Goal: Navigation & Orientation: Find specific page/section

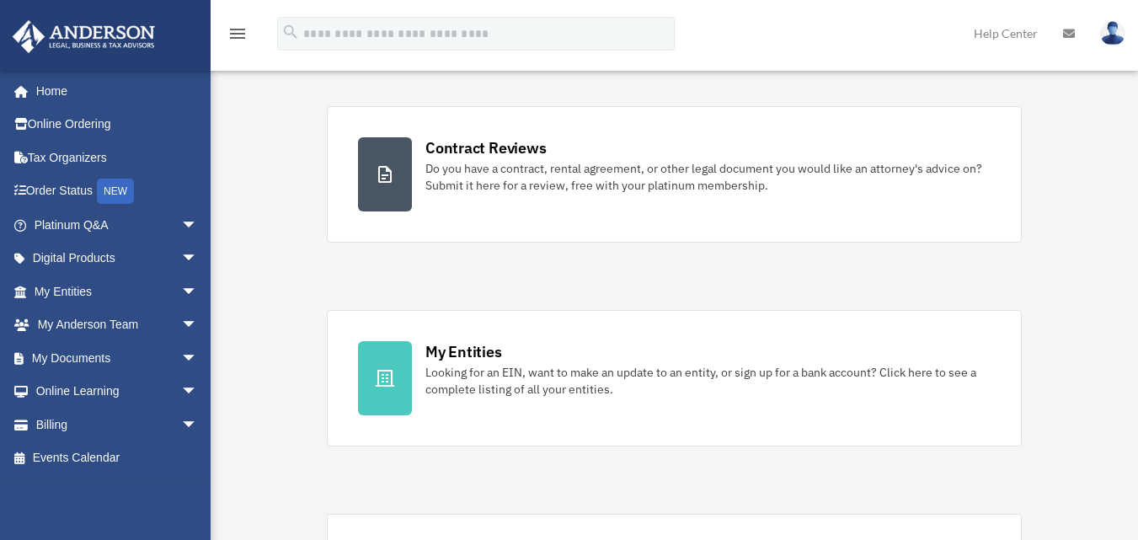
scroll to position [298, 0]
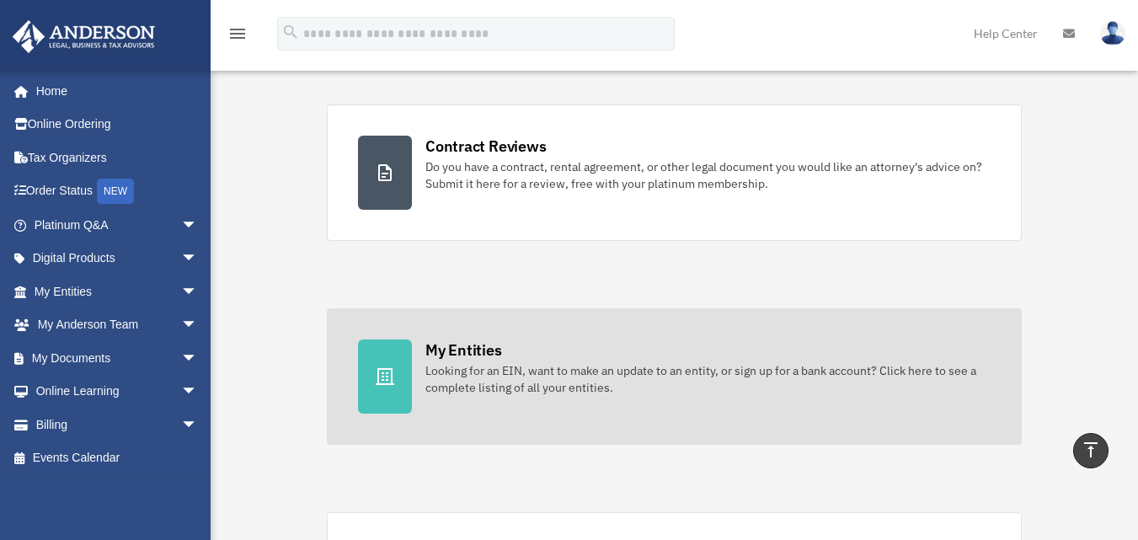
click at [841, 393] on div "Looking for an EIN, want to make an update to an entity, or sign up for a bank …" at bounding box center [707, 379] width 565 height 34
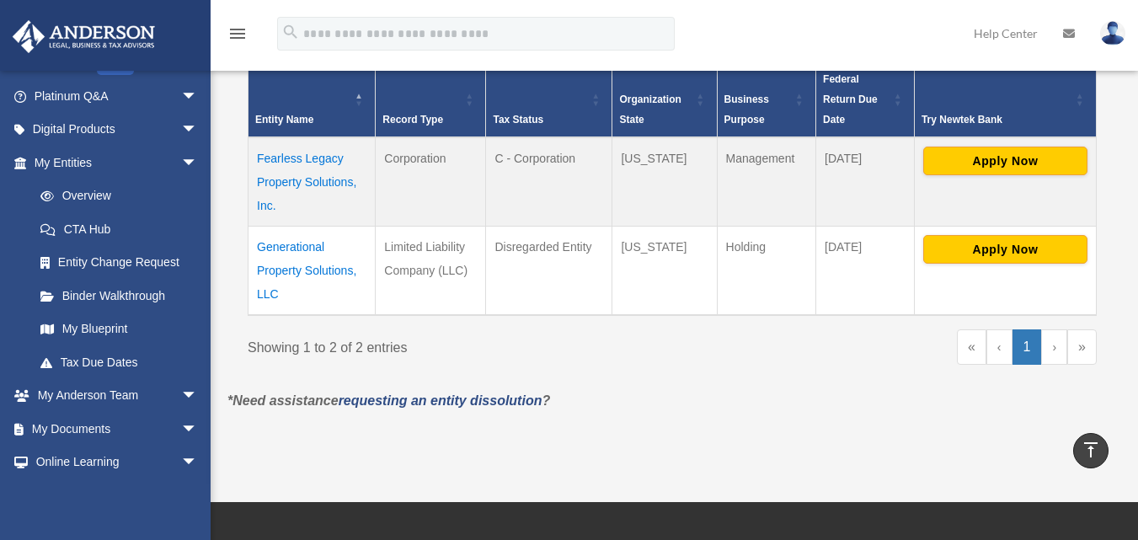
scroll to position [195, 0]
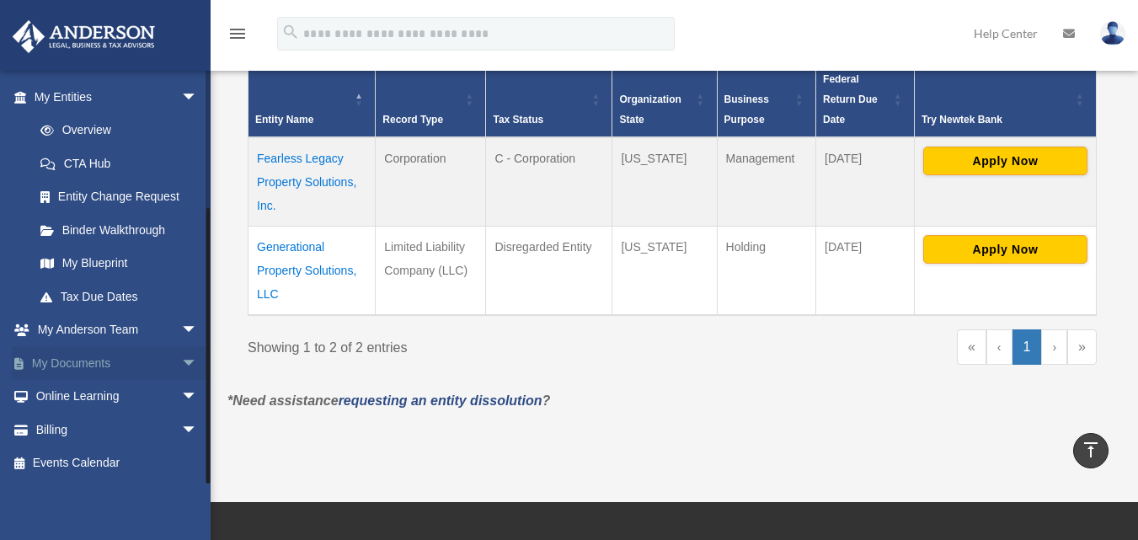
click at [187, 369] on span "arrow_drop_down" at bounding box center [198, 363] width 34 height 35
click at [107, 403] on link "Box" at bounding box center [124, 397] width 200 height 34
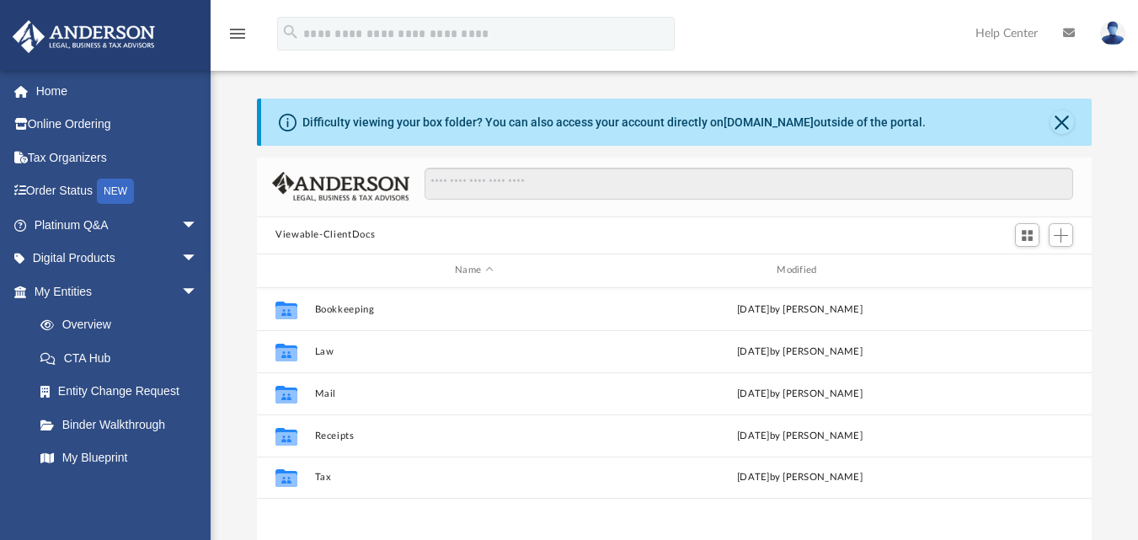
scroll to position [371, 822]
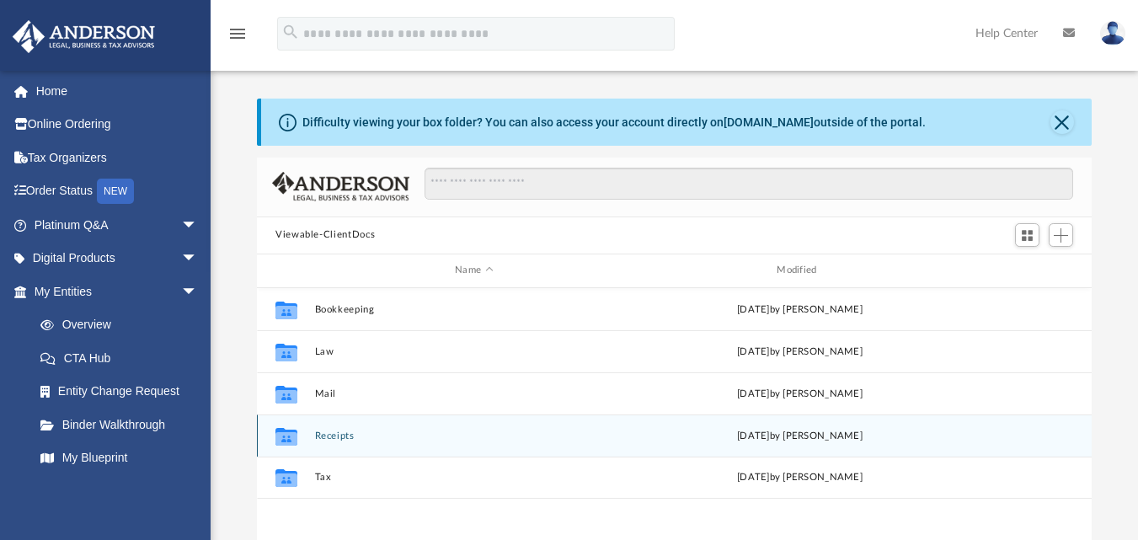
click at [580, 418] on div "Collaborated Folder Receipts Mon Dec 6 2021 by Alexandria Lessard" at bounding box center [674, 435] width 835 height 42
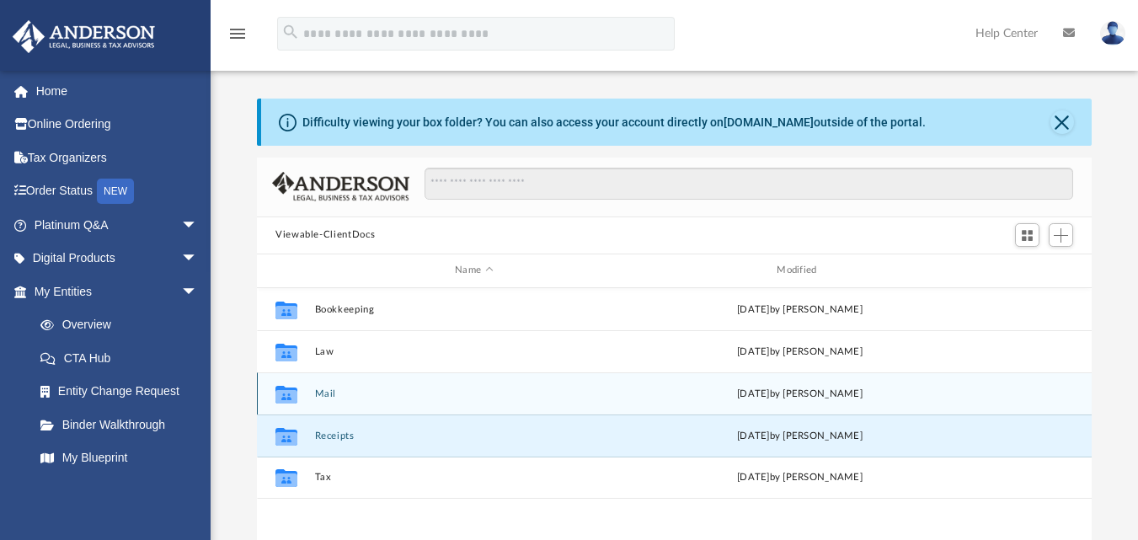
click at [600, 395] on button "Mail" at bounding box center [474, 392] width 318 height 11
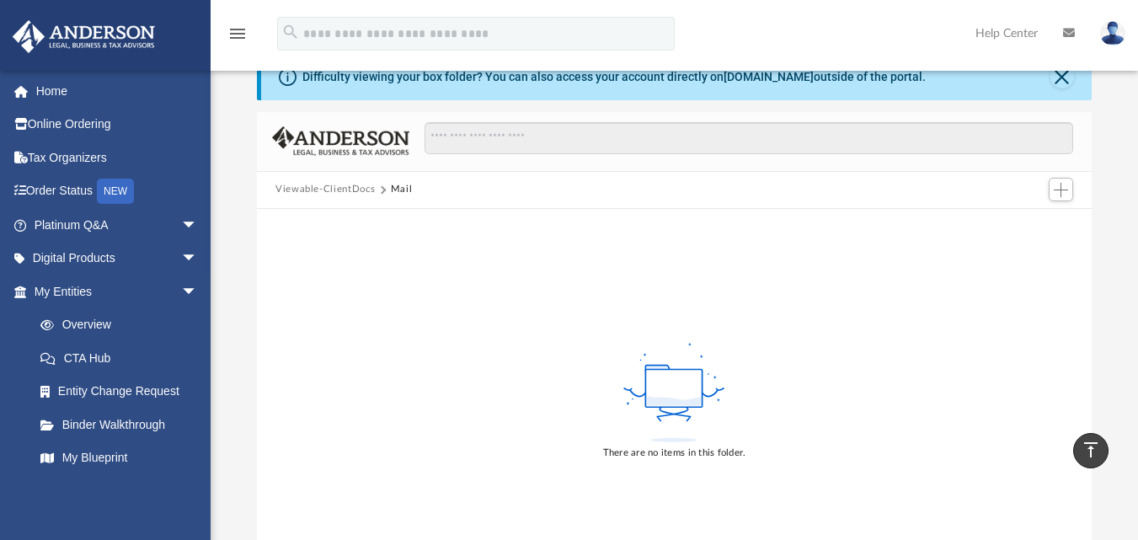
scroll to position [0, 0]
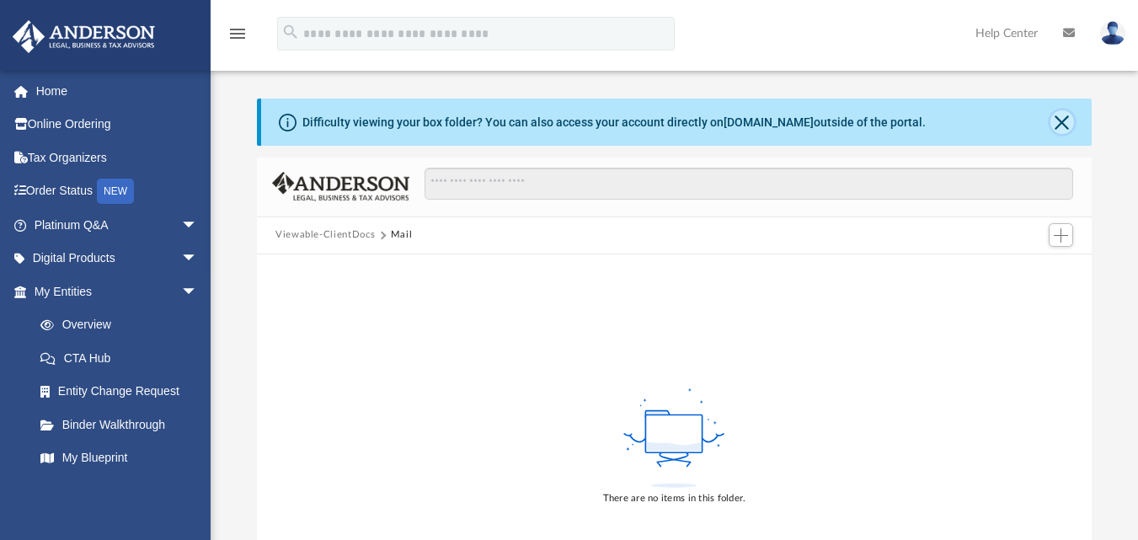
click at [1065, 133] on button "Close" at bounding box center [1062, 122] width 24 height 24
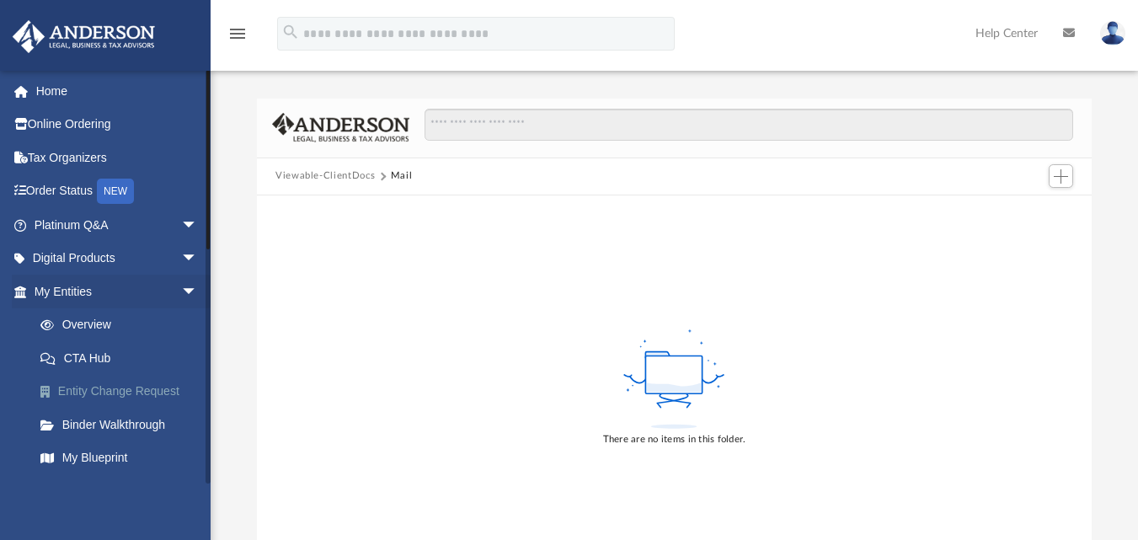
click at [178, 393] on link "Entity Change Request" at bounding box center [124, 392] width 200 height 34
click at [138, 395] on link "Entity Change Request" at bounding box center [124, 392] width 200 height 34
click at [158, 391] on link "Entity Change Request" at bounding box center [124, 392] width 200 height 34
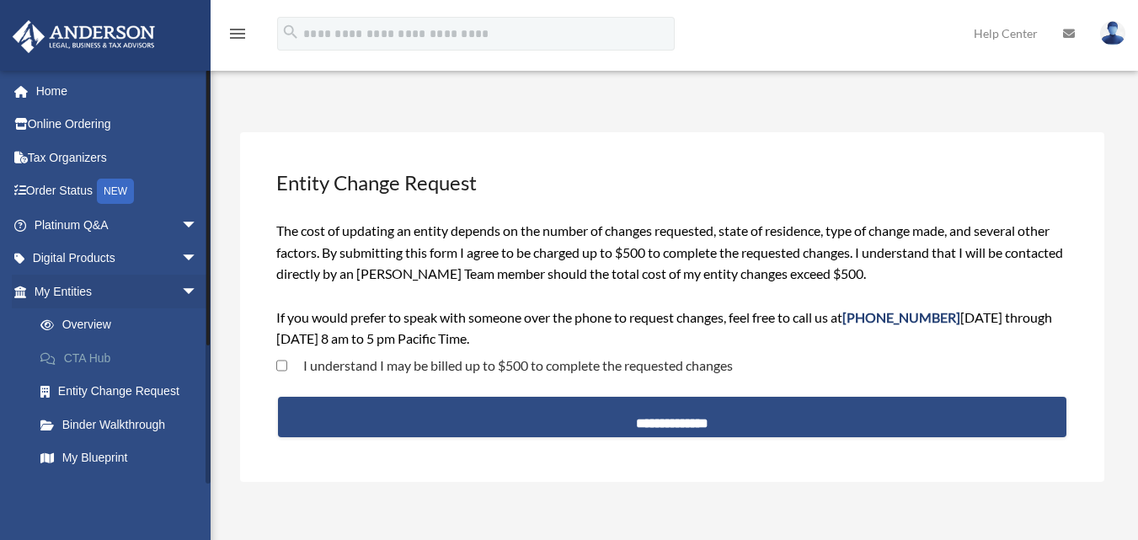
click at [163, 355] on link "CTA Hub" at bounding box center [124, 358] width 200 height 34
click at [137, 364] on link "CTA Hub" at bounding box center [124, 358] width 200 height 34
click at [104, 358] on link "CTA Hub" at bounding box center [124, 358] width 200 height 34
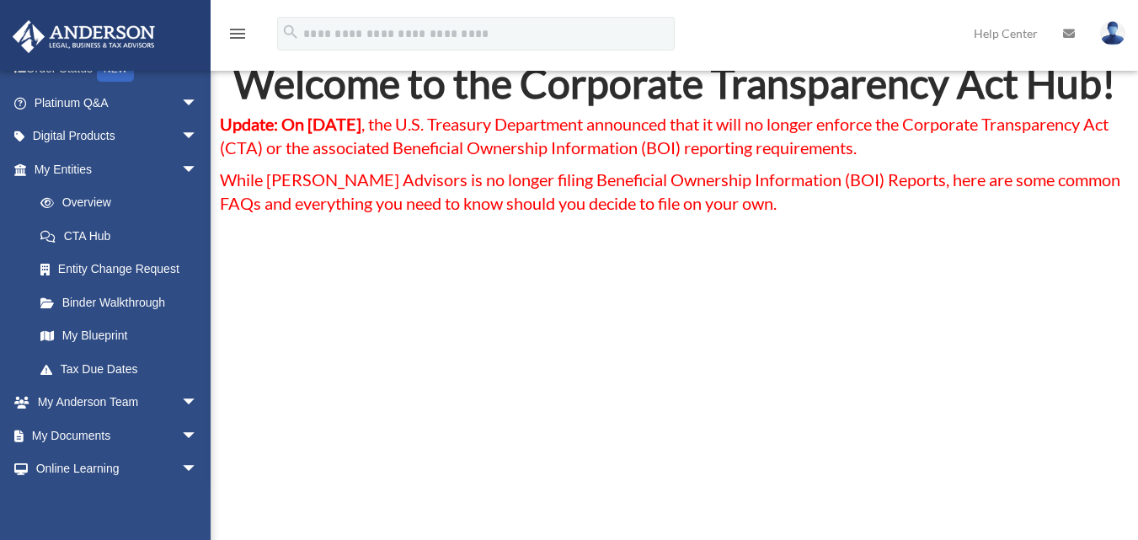
scroll to position [56, 0]
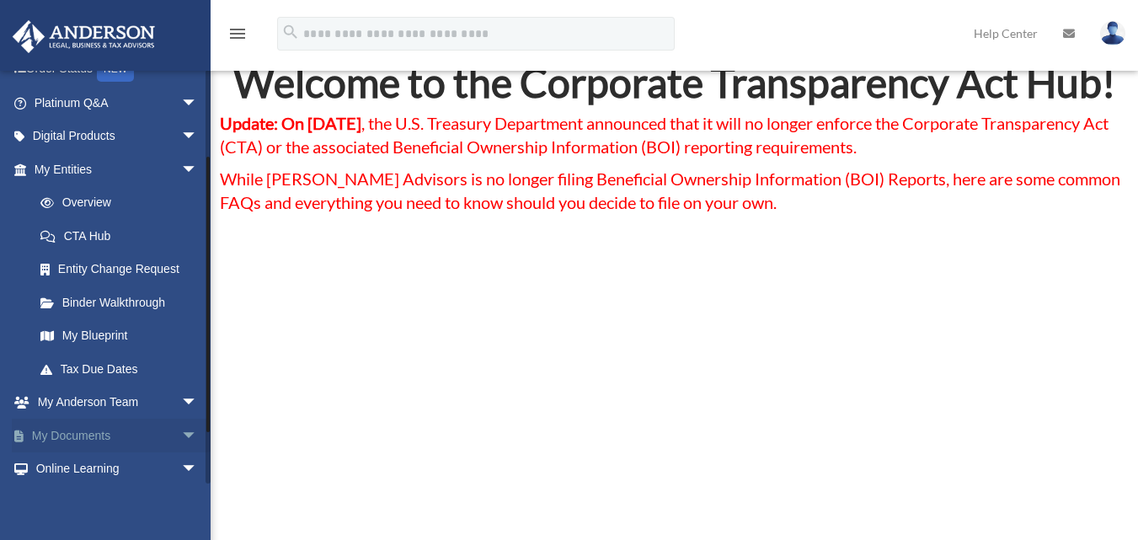
click at [181, 447] on span "arrow_drop_down" at bounding box center [198, 436] width 34 height 35
click at [100, 475] on link "Box" at bounding box center [124, 469] width 200 height 34
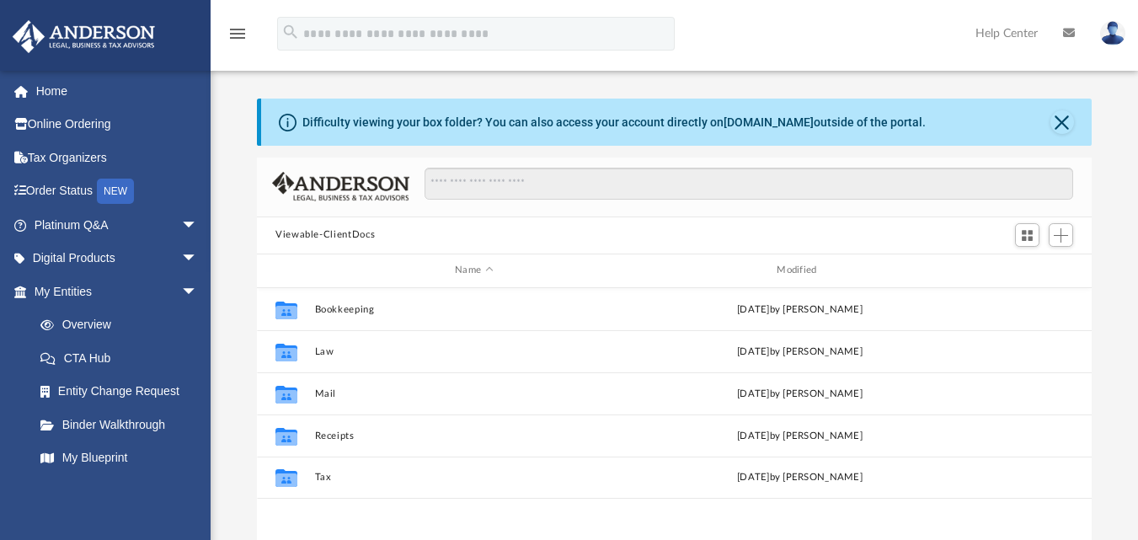
scroll to position [371, 822]
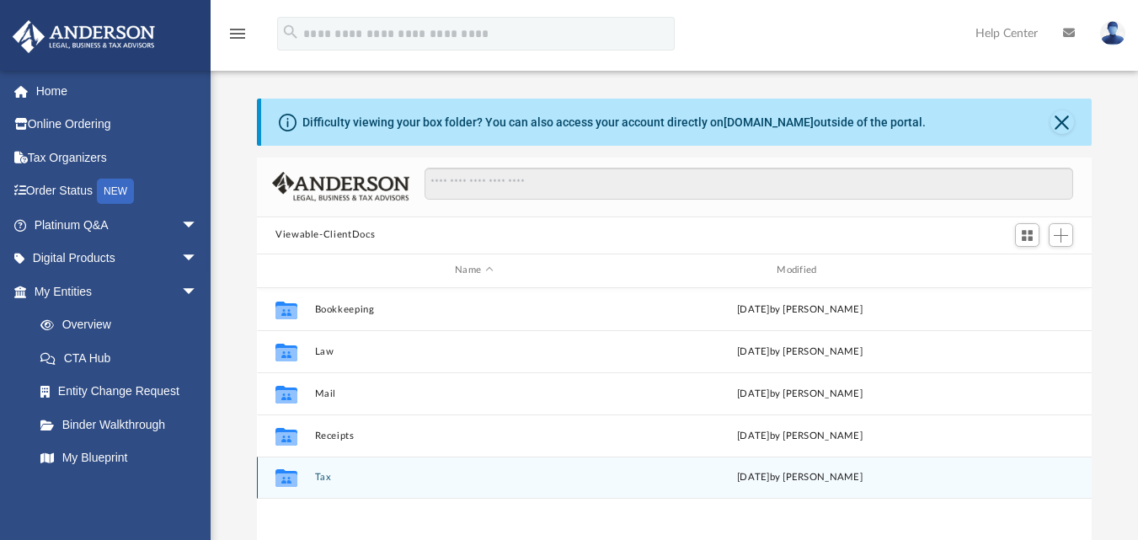
click at [471, 477] on button "Tax" at bounding box center [474, 477] width 318 height 11
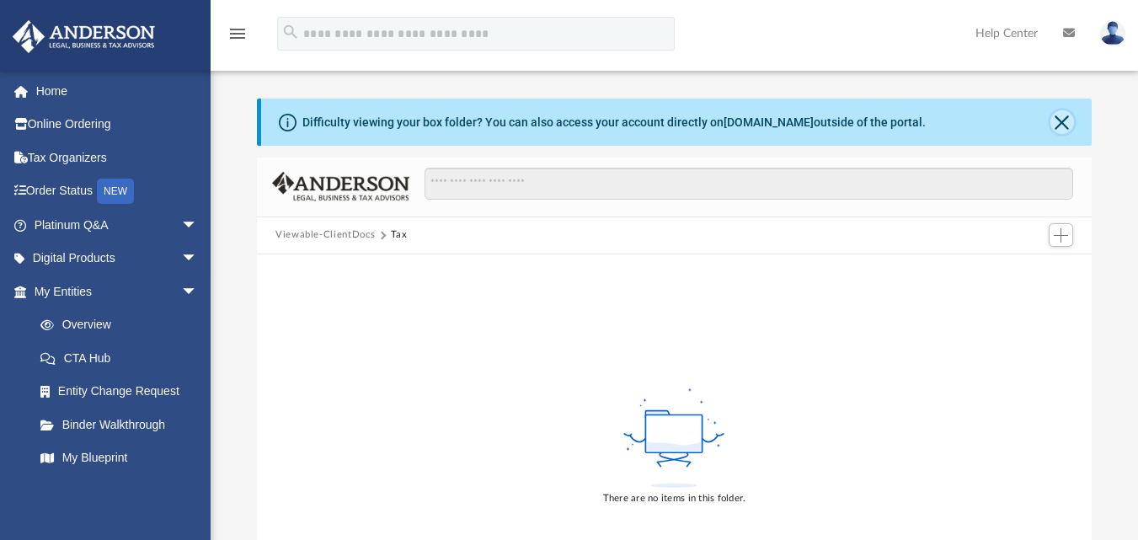
click at [1056, 131] on button "Close" at bounding box center [1062, 122] width 24 height 24
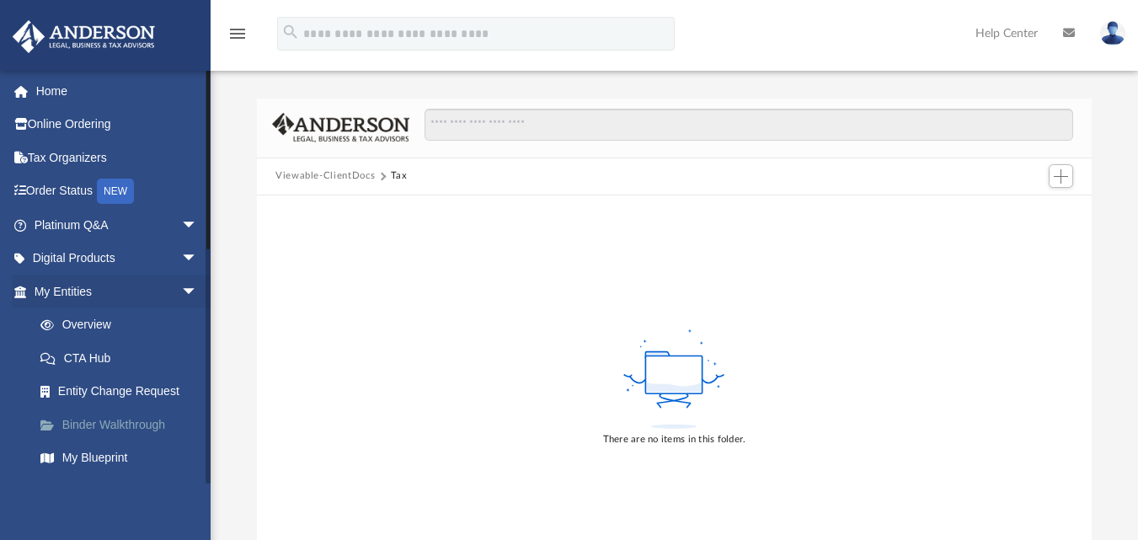
click at [151, 419] on link "Binder Walkthrough" at bounding box center [124, 425] width 200 height 34
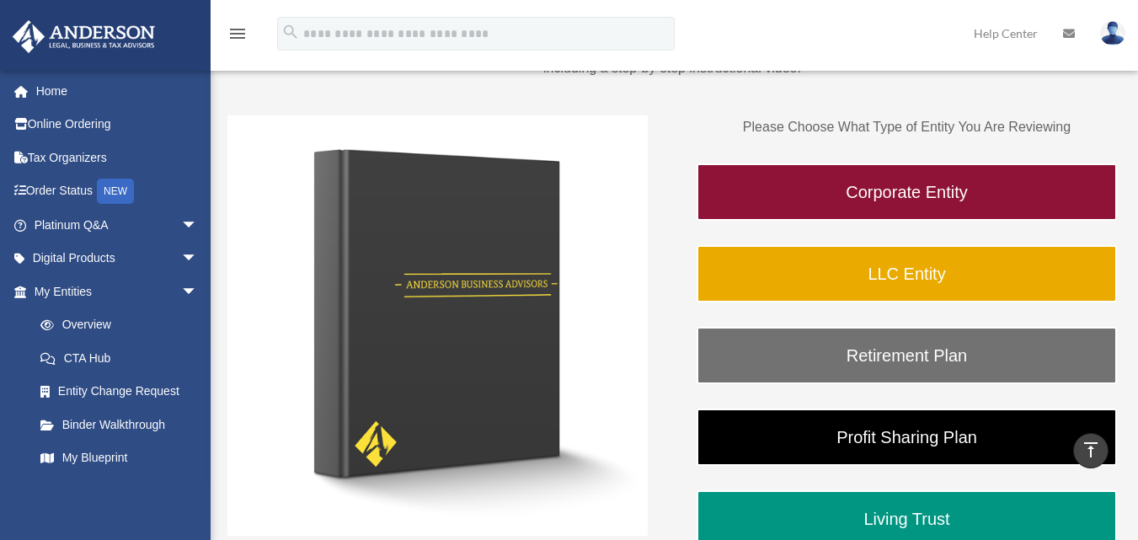
scroll to position [201, 0]
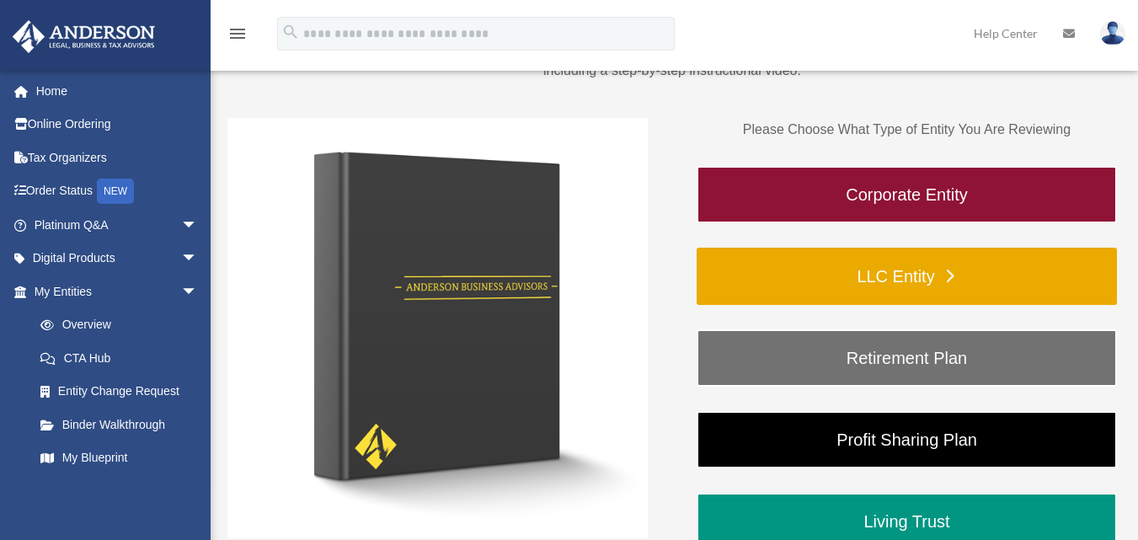
click at [986, 273] on link "LLC Entity" at bounding box center [907, 276] width 420 height 57
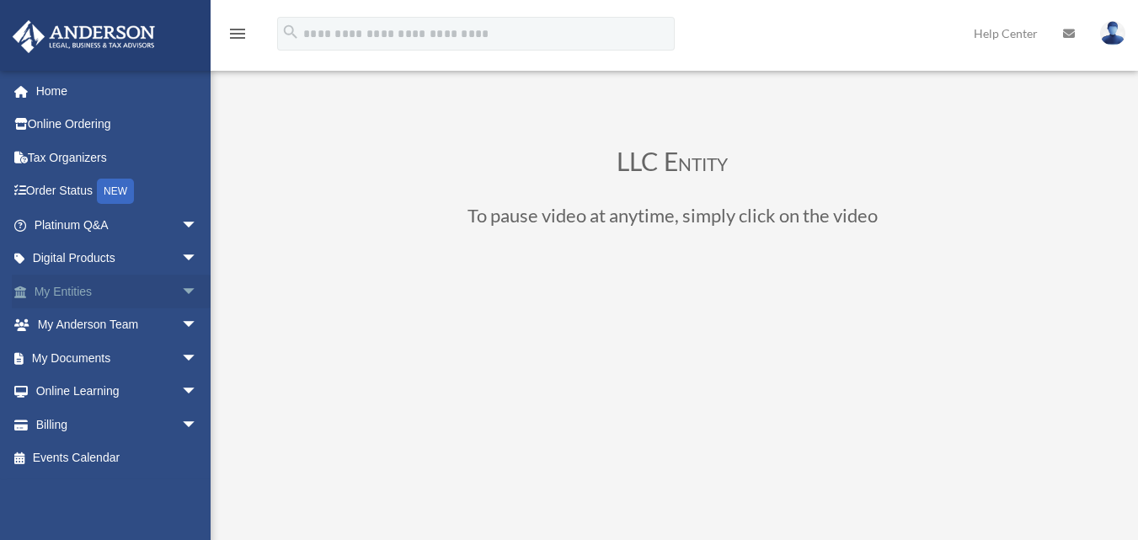
click at [181, 287] on span "arrow_drop_down" at bounding box center [198, 292] width 34 height 35
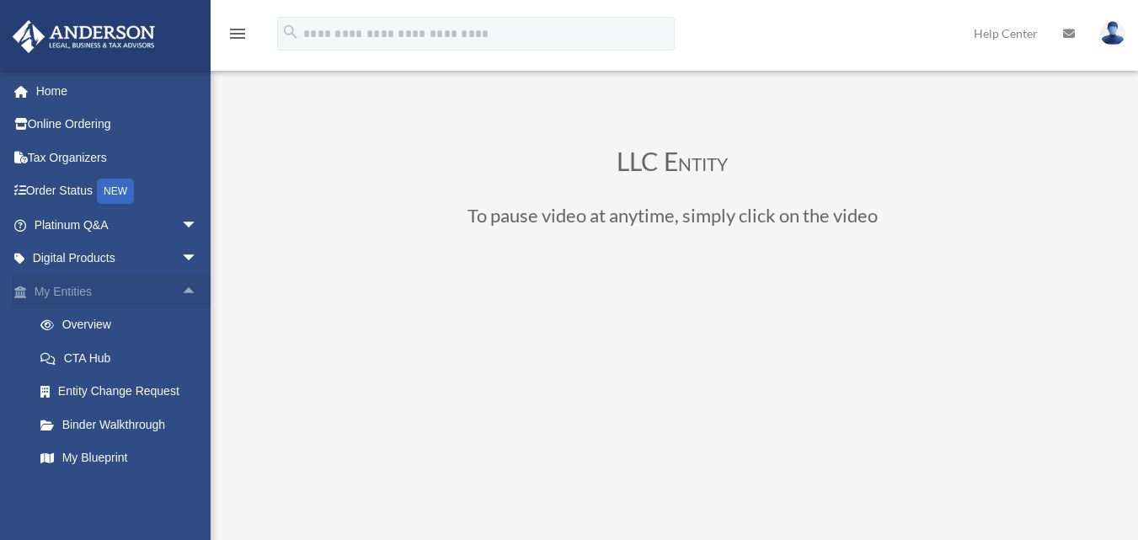
click at [181, 298] on span "arrow_drop_up" at bounding box center [198, 292] width 34 height 35
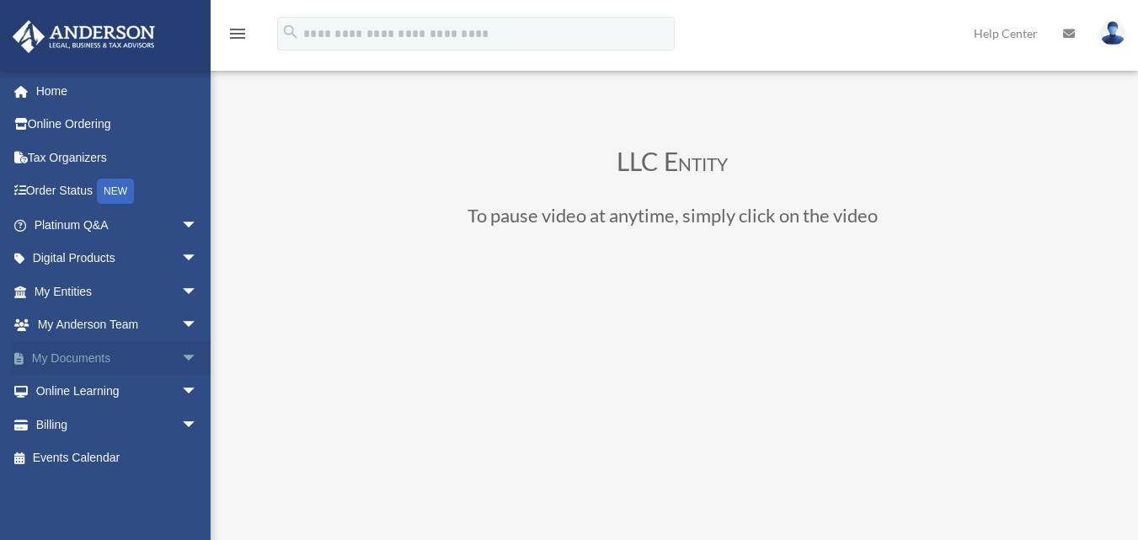
click at [141, 352] on link "My Documents arrow_drop_down" at bounding box center [117, 358] width 211 height 34
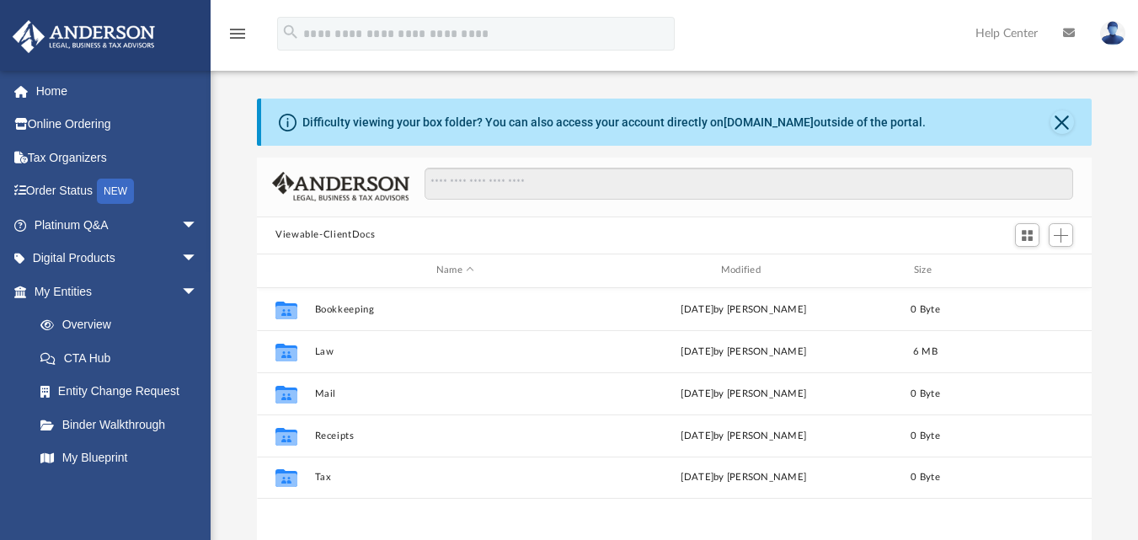
scroll to position [371, 822]
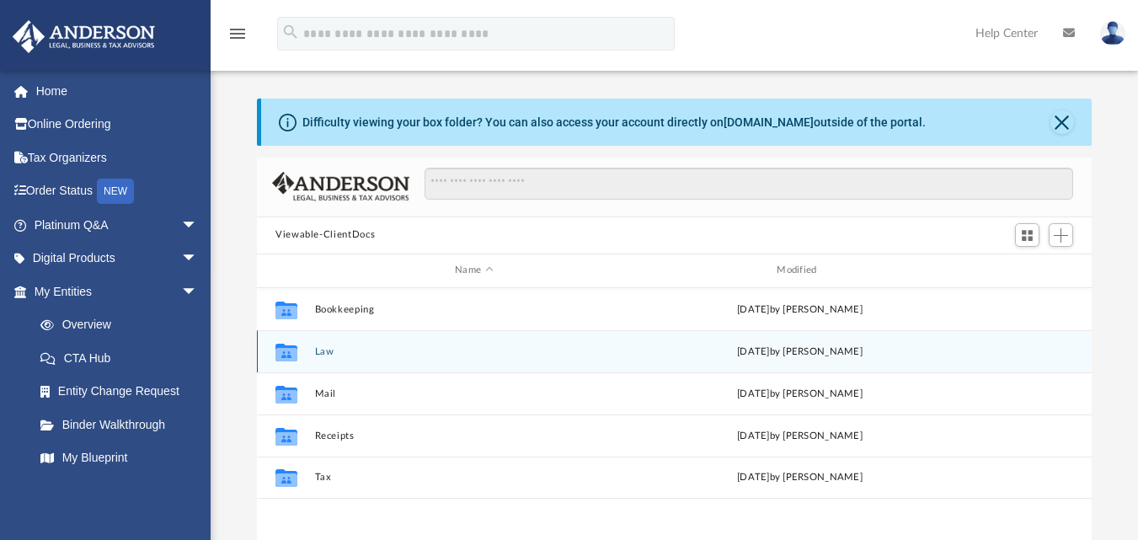
click at [648, 361] on div "Collaborated Folder Law Mon Aug 18 2025 by Lucas Turman" at bounding box center [674, 351] width 835 height 42
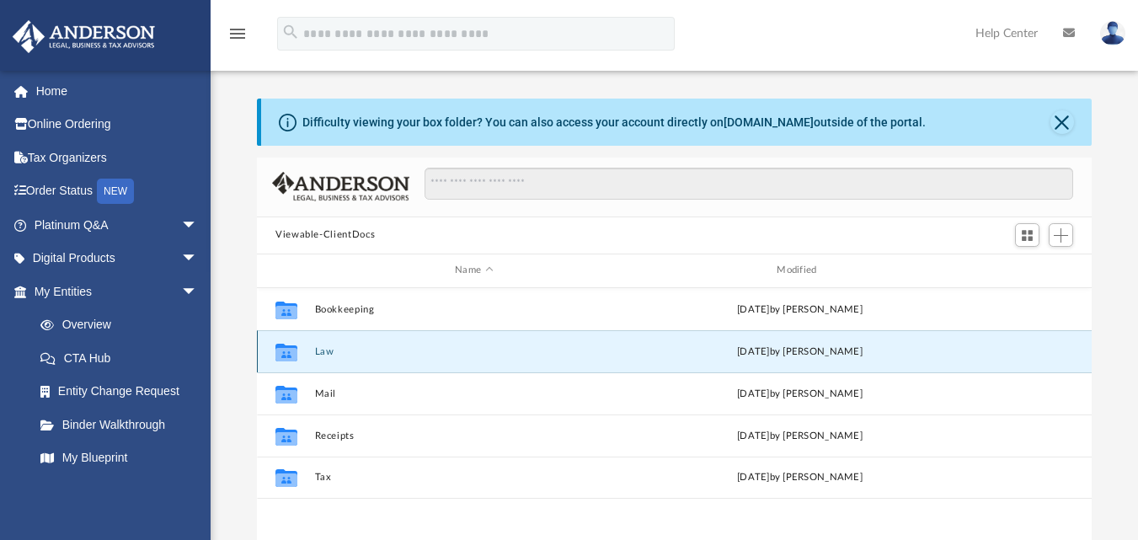
click at [648, 361] on div "Collaborated Folder Law Mon Aug 18 2025 by Lucas Turman" at bounding box center [674, 351] width 835 height 42
click at [593, 350] on button "Law" at bounding box center [474, 350] width 318 height 11
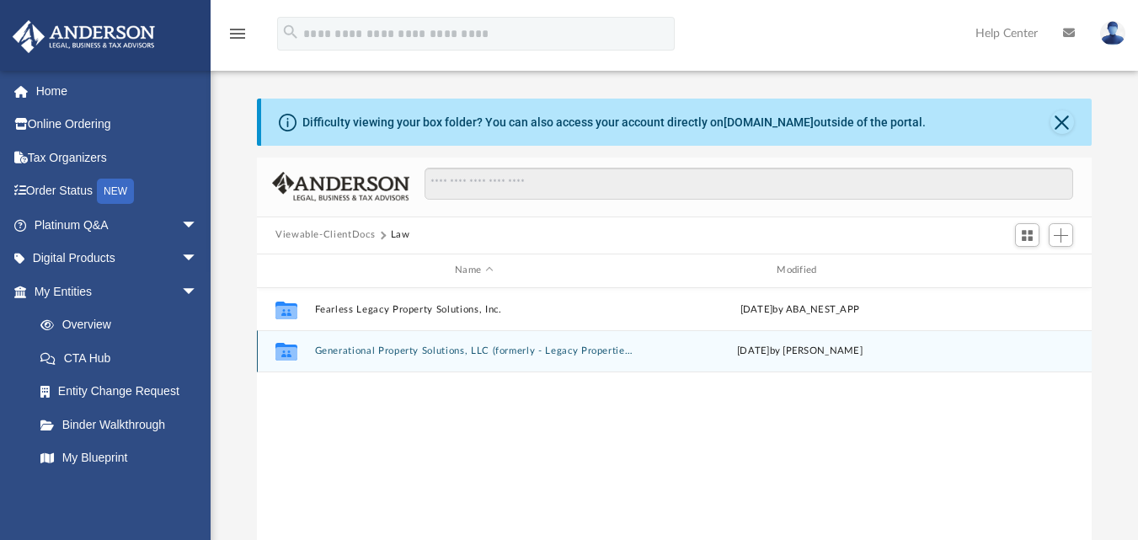
click at [592, 359] on div "Collaborated Folder Generational Property Solutions, LLC (formerly - Legacy Pro…" at bounding box center [674, 351] width 835 height 42
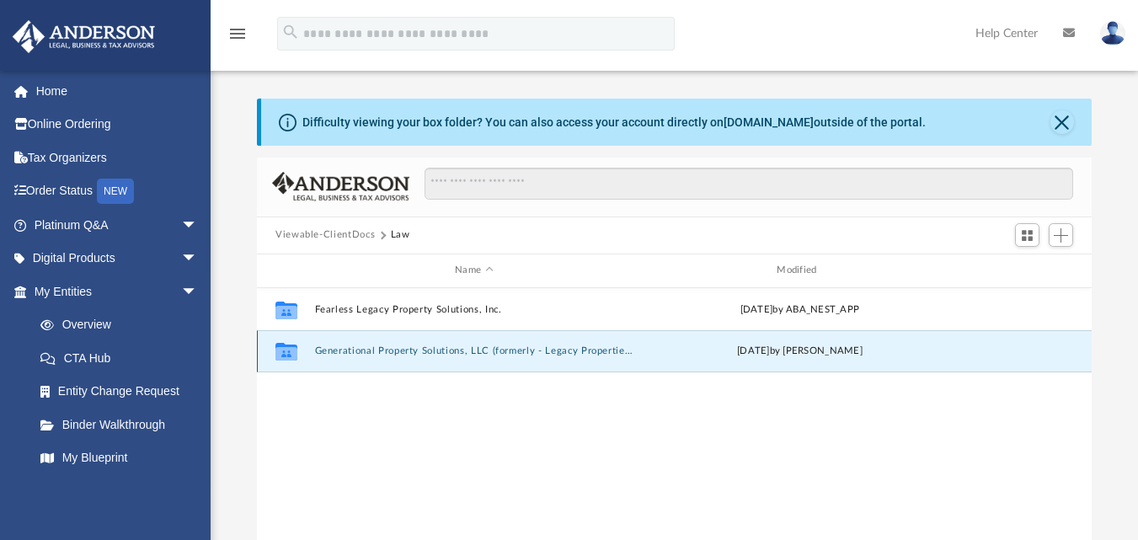
click at [592, 359] on div "Collaborated Folder Generational Property Solutions, LLC (formerly - Legacy Pro…" at bounding box center [674, 351] width 835 height 42
click at [555, 355] on button "Generational Property Solutions, LLC (formerly - Legacy Properties Group, LLC)" at bounding box center [474, 350] width 318 height 11
click at [555, 353] on button "Generational Property Solutions, LLC (formerly - Legacy Properties Group, LLC)" at bounding box center [474, 350] width 318 height 11
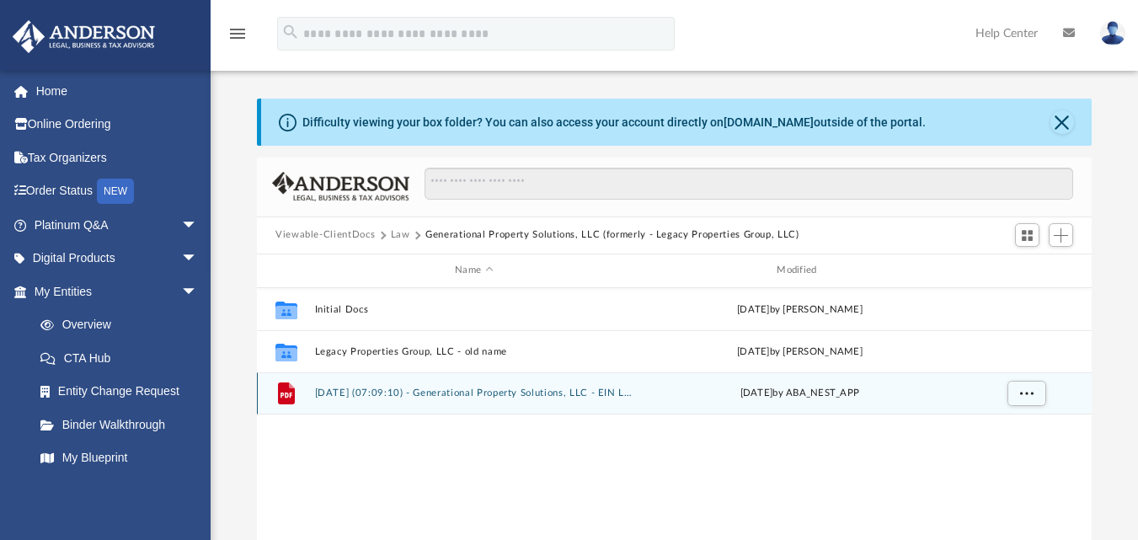
click at [670, 398] on div "Tue Mar 18 2025 by ABA_NEST_APP" at bounding box center [799, 393] width 318 height 15
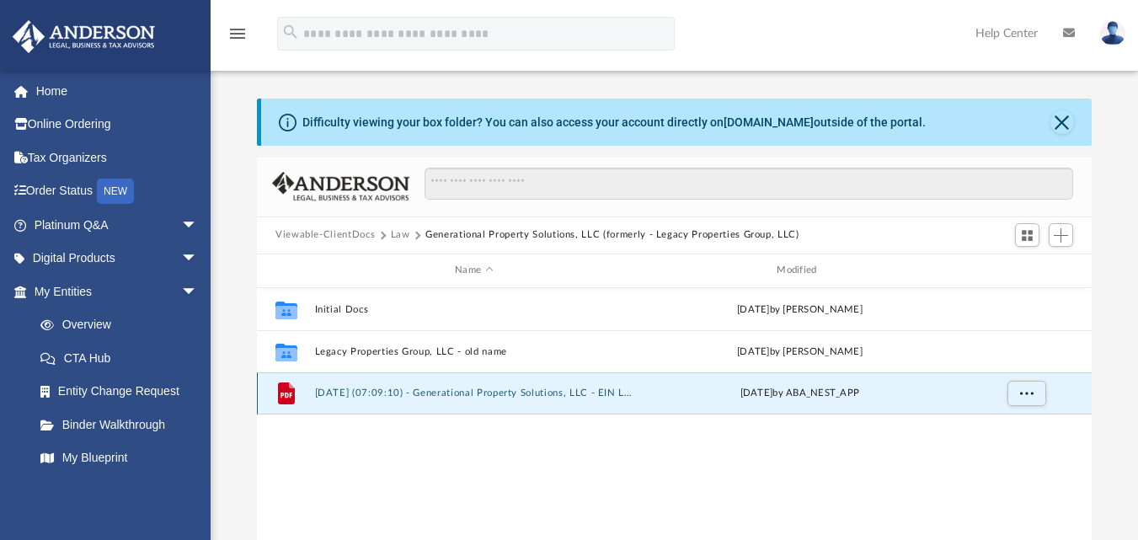
click at [670, 398] on div "Tue Mar 18 2025 by ABA_NEST_APP" at bounding box center [799, 393] width 318 height 15
click at [671, 394] on div "Tue Mar 18 2025 by ABA_NEST_APP" at bounding box center [799, 393] width 318 height 15
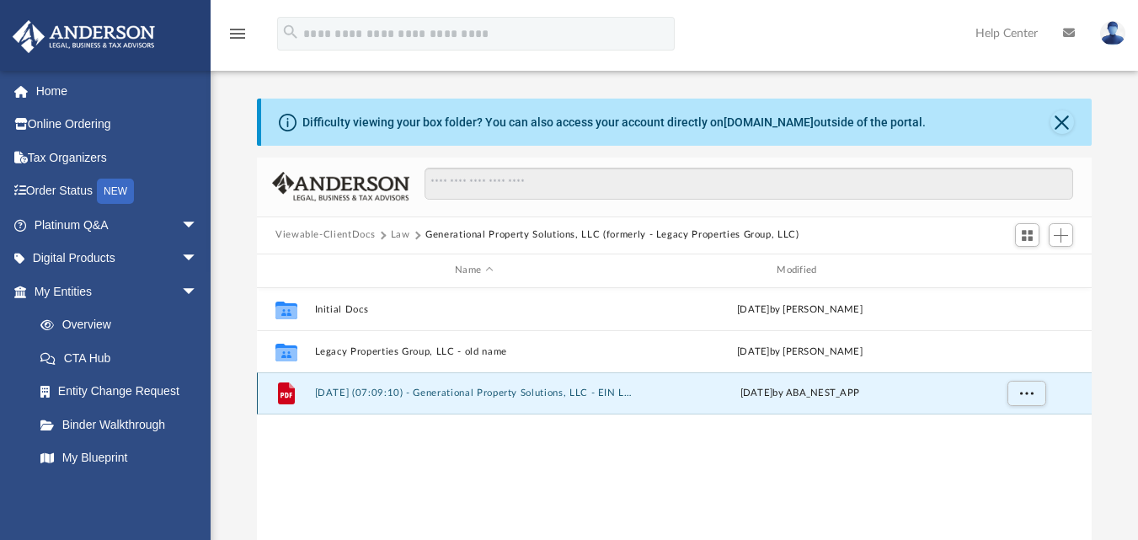
click at [670, 387] on div "Tue Mar 18 2025 by ABA_NEST_APP" at bounding box center [799, 393] width 318 height 15
click at [294, 394] on icon "grid" at bounding box center [286, 393] width 17 height 22
click at [278, 399] on icon "grid" at bounding box center [286, 393] width 17 height 22
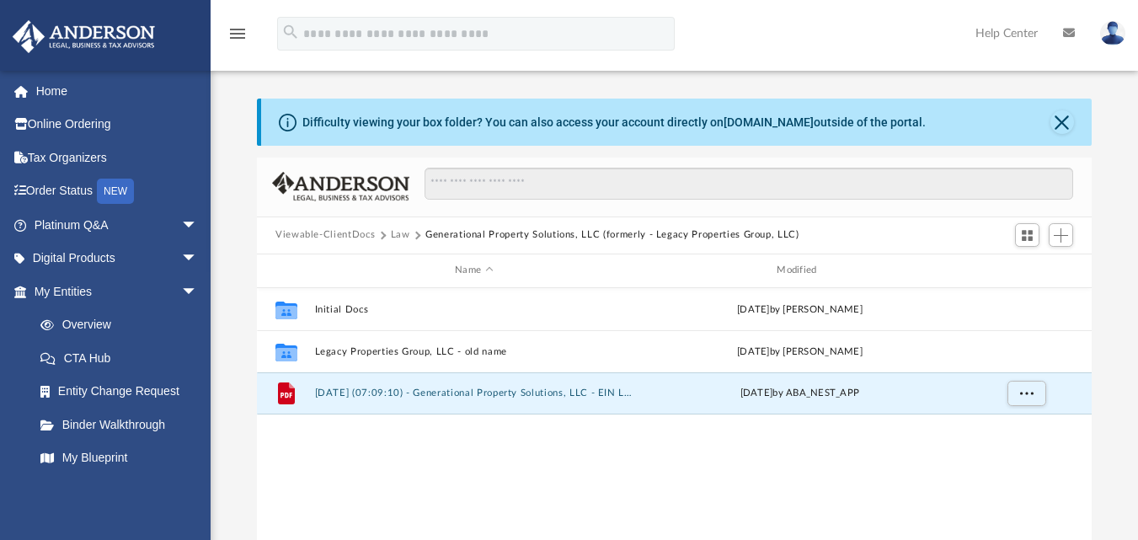
click at [406, 457] on div "Collaborated Folder Initial Docs Mon Aug 18 2025 by Lucas Turman Collaborated F…" at bounding box center [674, 462] width 835 height 349
click at [566, 398] on button "2025.03.18 (07:09:10) - Generational Property Solutions, LLC - EIN Letter from …" at bounding box center [474, 392] width 318 height 11
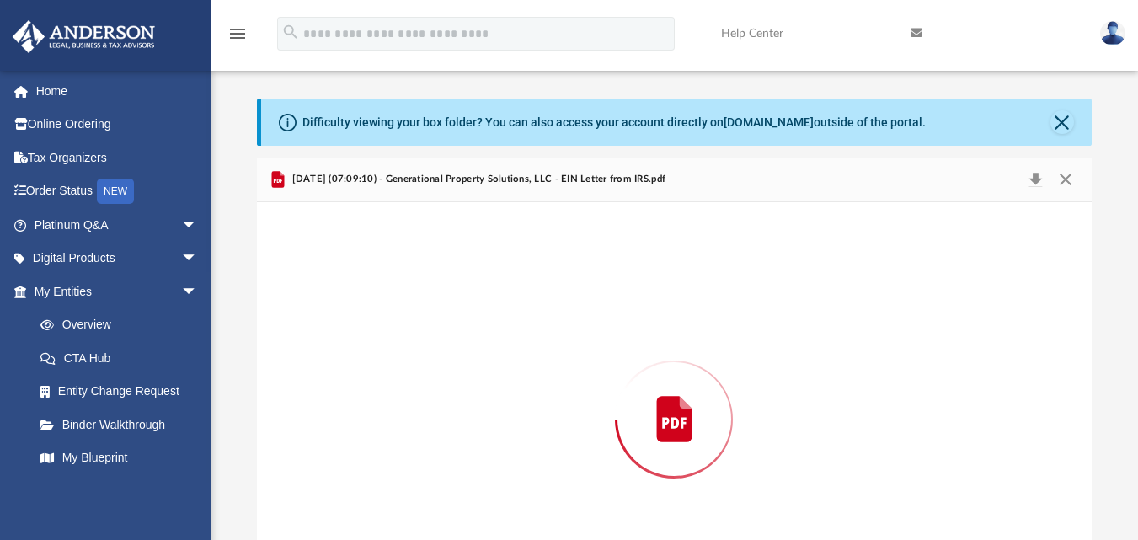
scroll to position [97, 0]
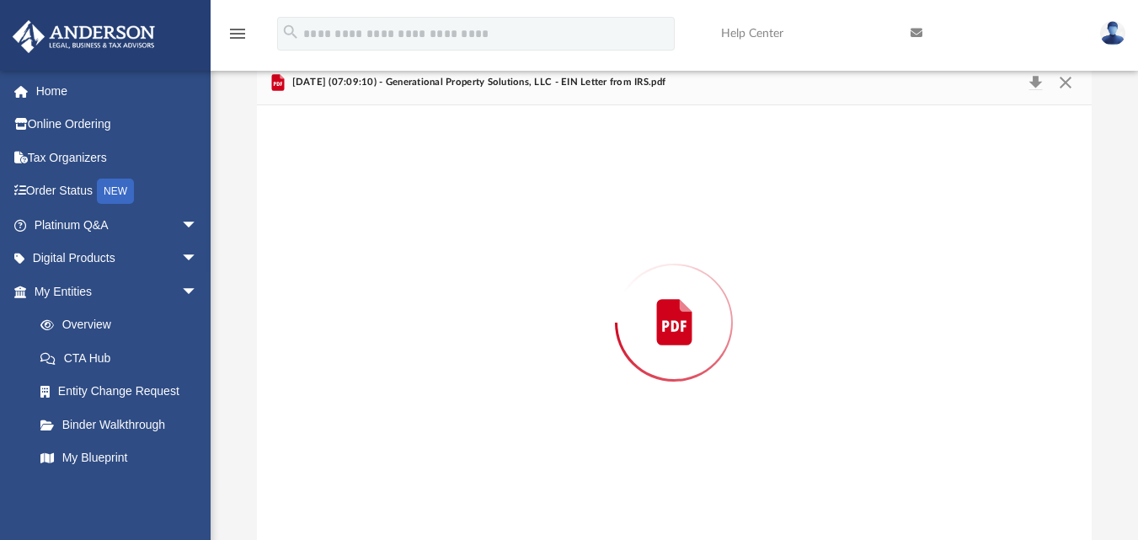
click at [566, 398] on div "Preview" at bounding box center [674, 322] width 835 height 435
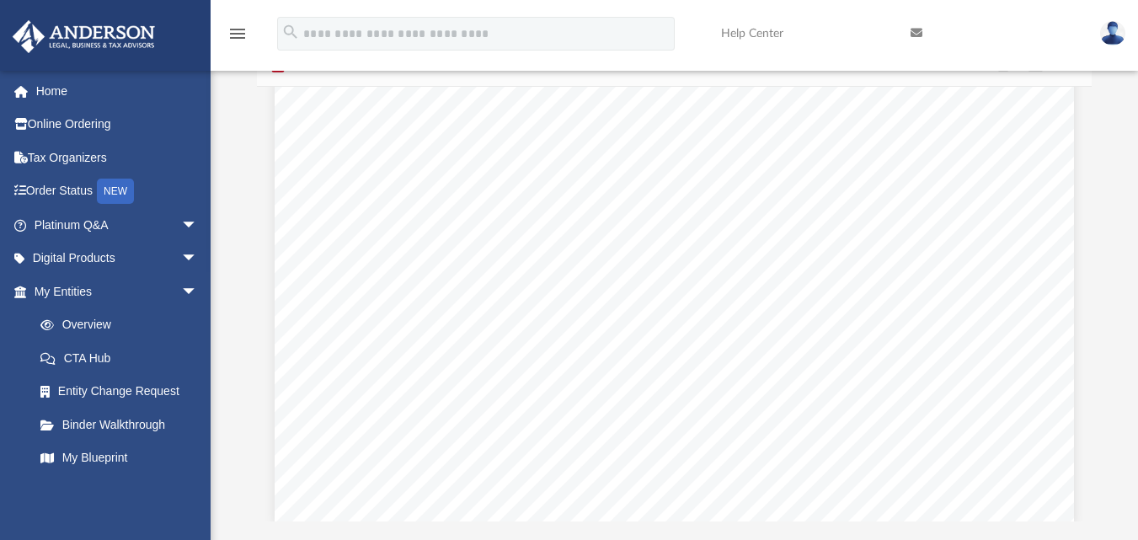
scroll to position [114, 0]
click at [718, 131] on div "Page 3" at bounding box center [674, 10] width 799 height 1028
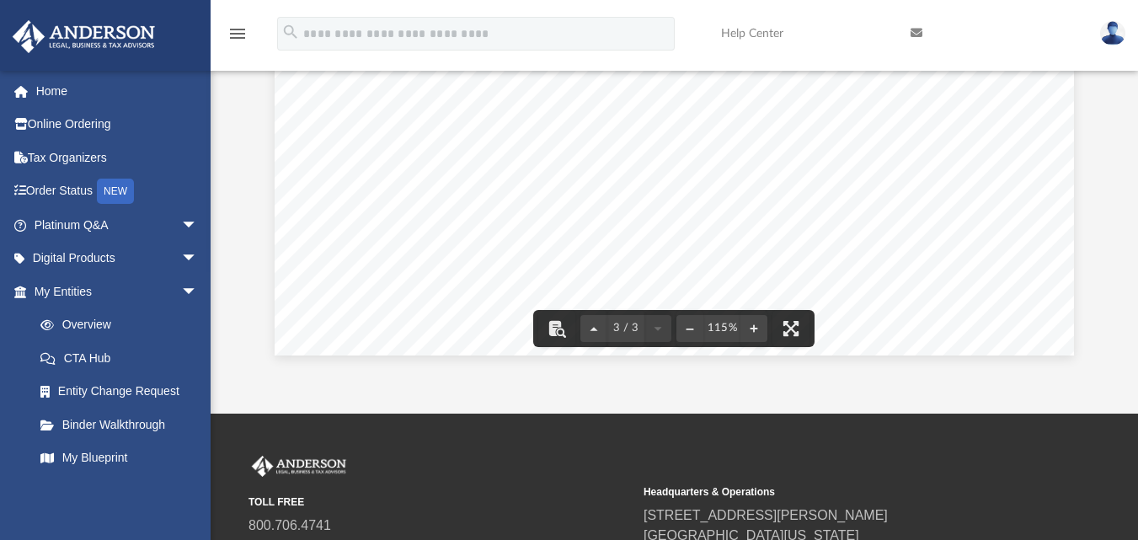
scroll to position [270, 0]
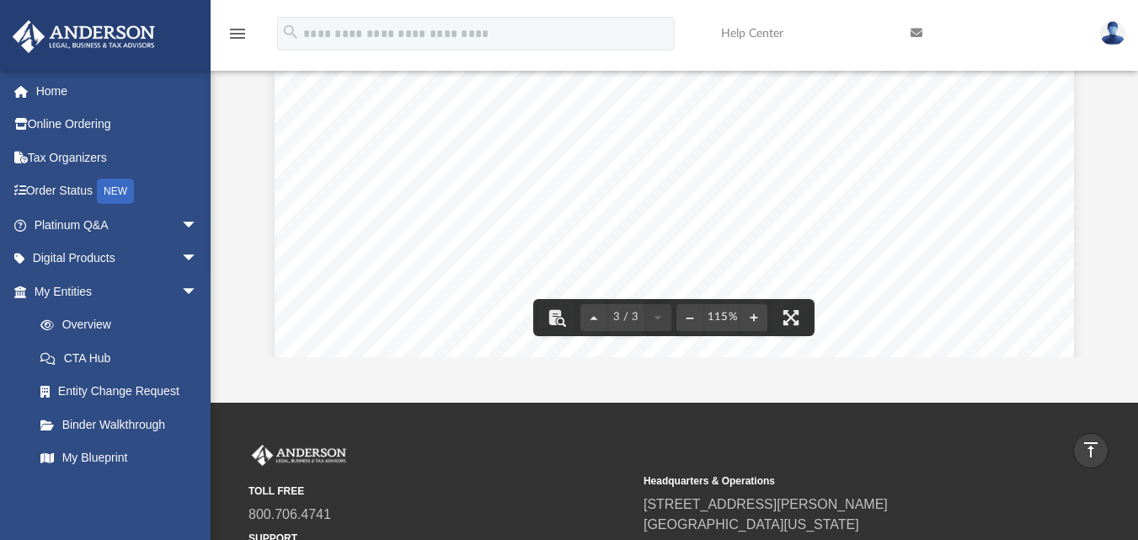
scroll to position [1892, 0]
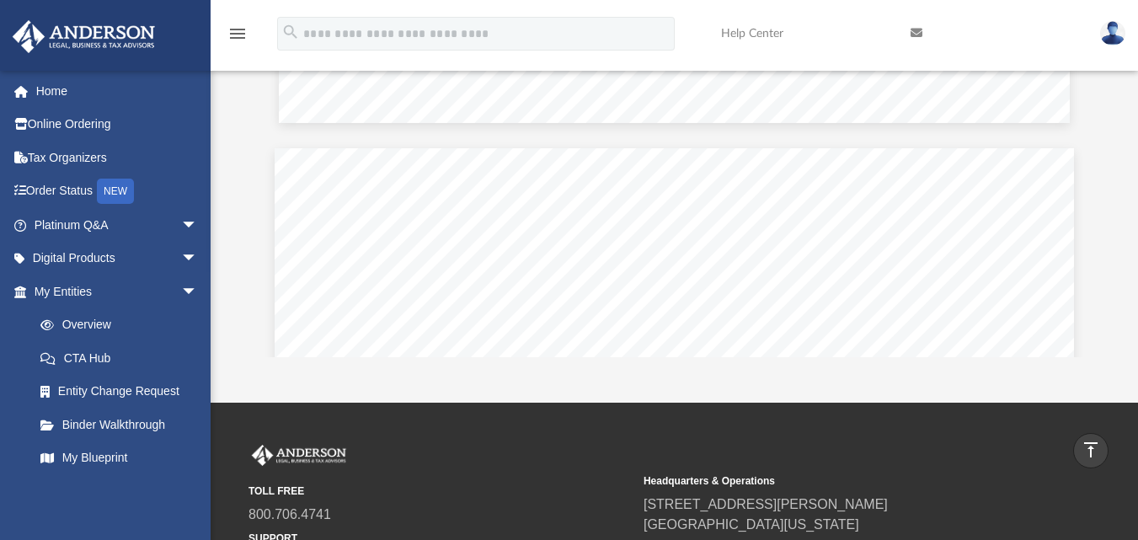
click at [749, 302] on button "File preview" at bounding box center [753, 317] width 27 height 37
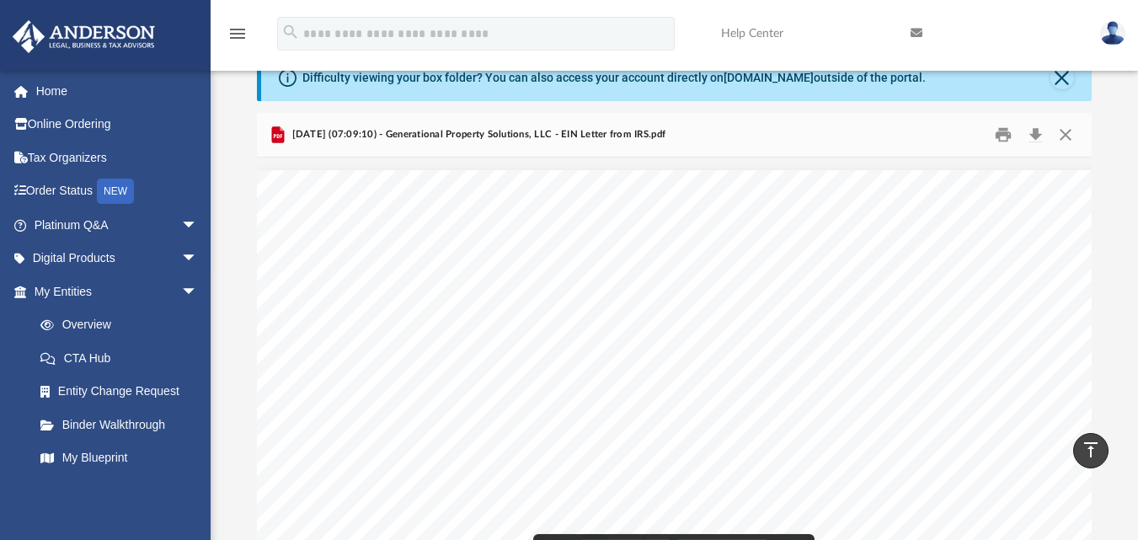
scroll to position [0, 0]
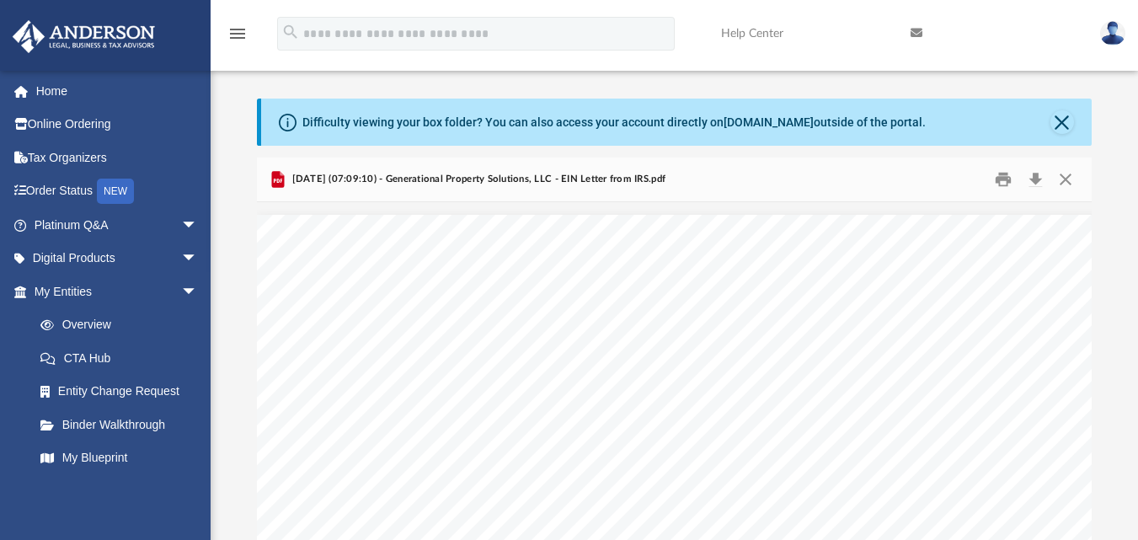
click at [909, 44] on link at bounding box center [993, 33] width 190 height 67
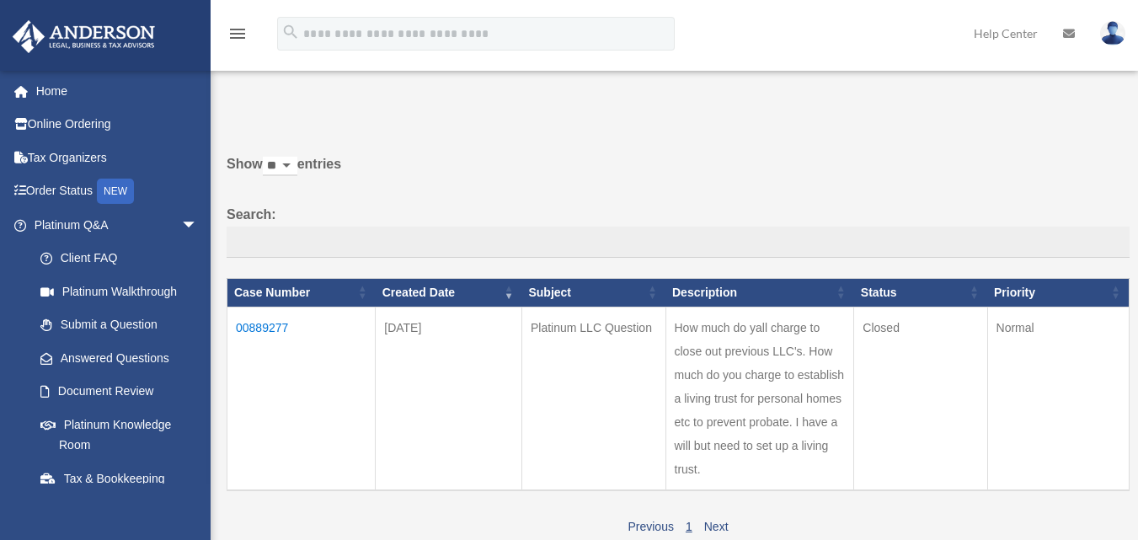
click at [1116, 203] on label "Search:" at bounding box center [678, 231] width 903 height 56
click at [1116, 227] on input "Search:" at bounding box center [678, 243] width 903 height 32
